Goal: Information Seeking & Learning: Learn about a topic

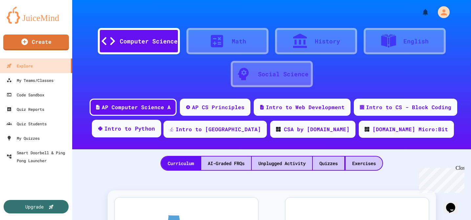
click at [155, 129] on div "Intro to Python" at bounding box center [129, 128] width 51 height 8
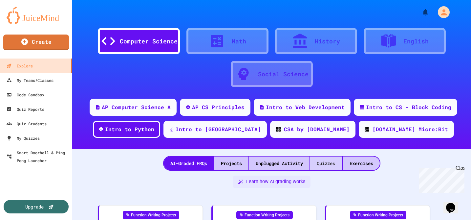
click at [323, 168] on div "Quizzes" at bounding box center [326, 162] width 32 height 13
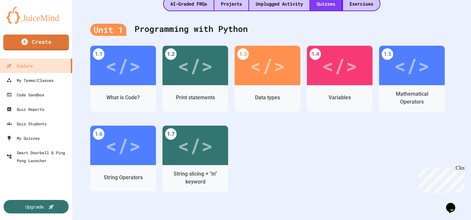
scroll to position [161, 0]
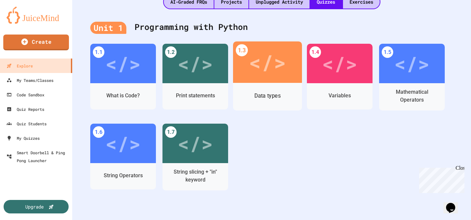
click at [270, 83] on div "Data types" at bounding box center [267, 97] width 69 height 28
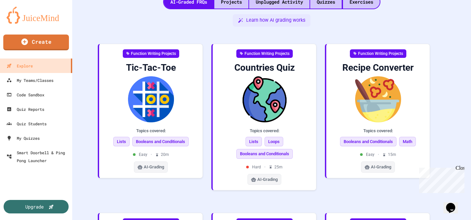
scroll to position [14, 0]
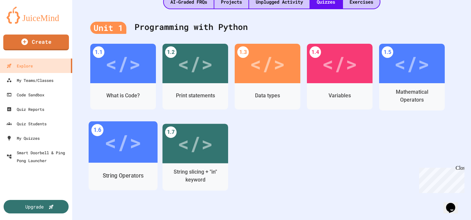
click at [127, 144] on div "</>" at bounding box center [122, 141] width 37 height 31
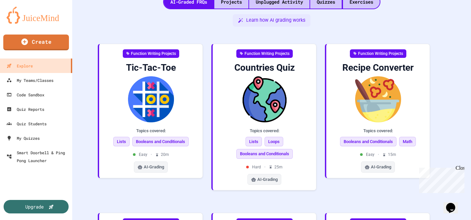
scroll to position [14, 0]
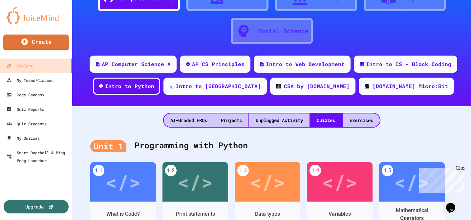
scroll to position [55, 0]
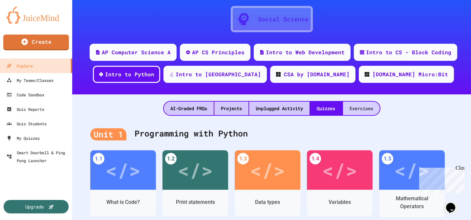
click at [358, 109] on div "Exercises" at bounding box center [361, 107] width 37 height 13
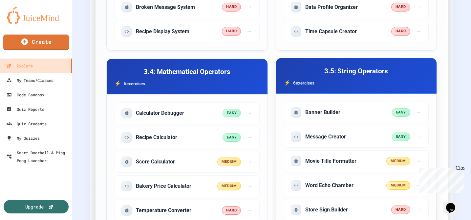
scroll to position [392, 0]
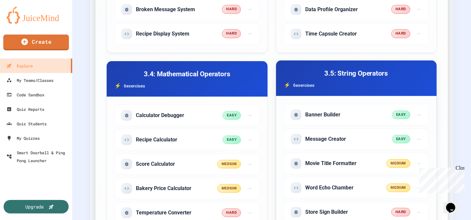
click at [324, 74] on h3 "3.5: String Operators" at bounding box center [356, 73] width 145 height 10
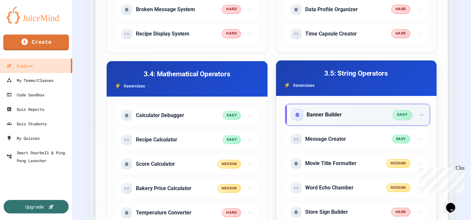
click at [351, 113] on div "Banner Builder" at bounding box center [342, 114] width 101 height 11
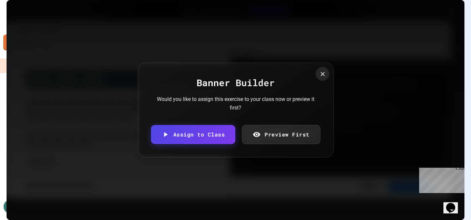
click at [321, 74] on icon at bounding box center [322, 73] width 7 height 7
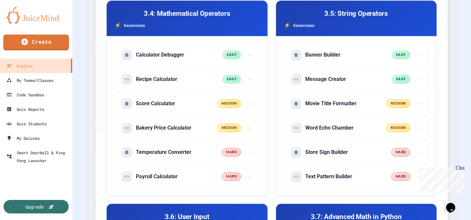
scroll to position [456, 0]
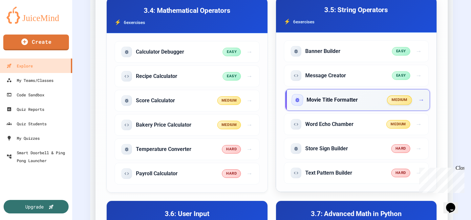
click at [333, 107] on div "Movie Title Formatter medium →" at bounding box center [357, 100] width 145 height 22
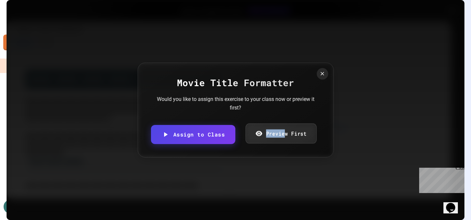
click at [285, 130] on link "Preview First" at bounding box center [281, 133] width 71 height 20
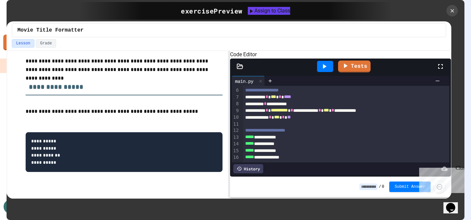
scroll to position [78, 0]
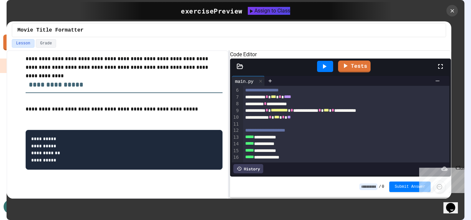
click at [325, 70] on icon at bounding box center [325, 66] width 8 height 8
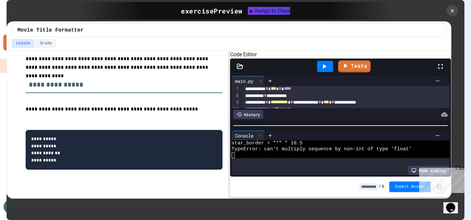
scroll to position [0, 0]
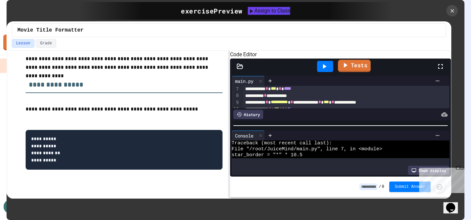
click at [361, 72] on link "Tests" at bounding box center [354, 65] width 33 height 12
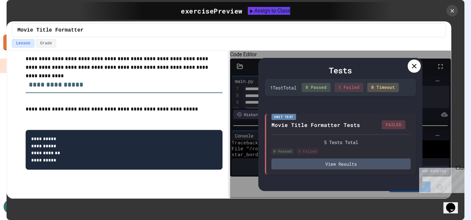
click at [414, 70] on icon at bounding box center [415, 66] width 8 height 8
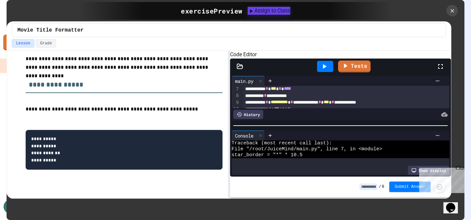
click at [285, 13] on div "Assign to Class" at bounding box center [269, 11] width 43 height 8
click at [459, 12] on icon at bounding box center [461, 11] width 4 height 4
click at [451, 15] on div at bounding box center [453, 11] width 14 height 14
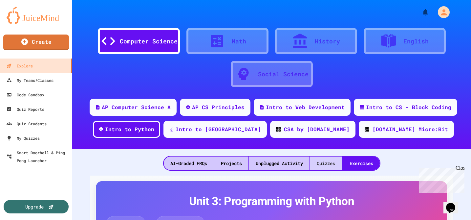
click at [325, 158] on div "Quizzes" at bounding box center [326, 162] width 32 height 13
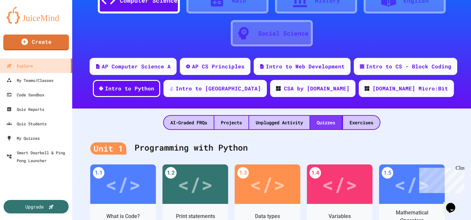
scroll to position [53, 0]
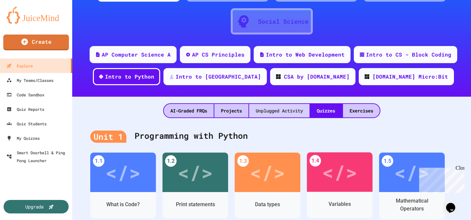
click at [288, 115] on div "Unplugged Activity" at bounding box center [279, 110] width 60 height 13
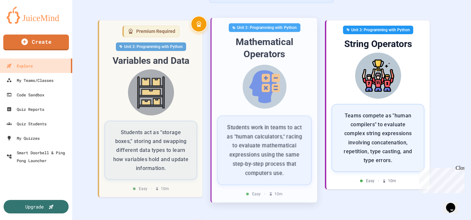
scroll to position [186, 0]
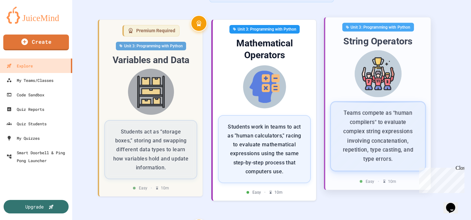
click at [326, 125] on div "Unit 3: Programming with Python String Operators Teams compete as "human compil…" at bounding box center [377, 103] width 105 height 172
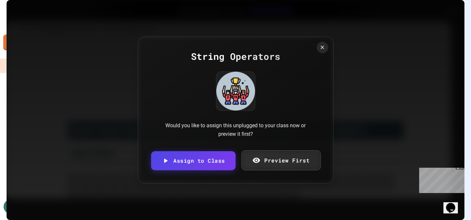
click at [253, 163] on icon at bounding box center [257, 160] width 8 height 8
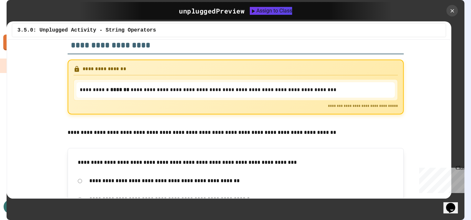
scroll to position [879, 0]
